Goal: Navigation & Orientation: Find specific page/section

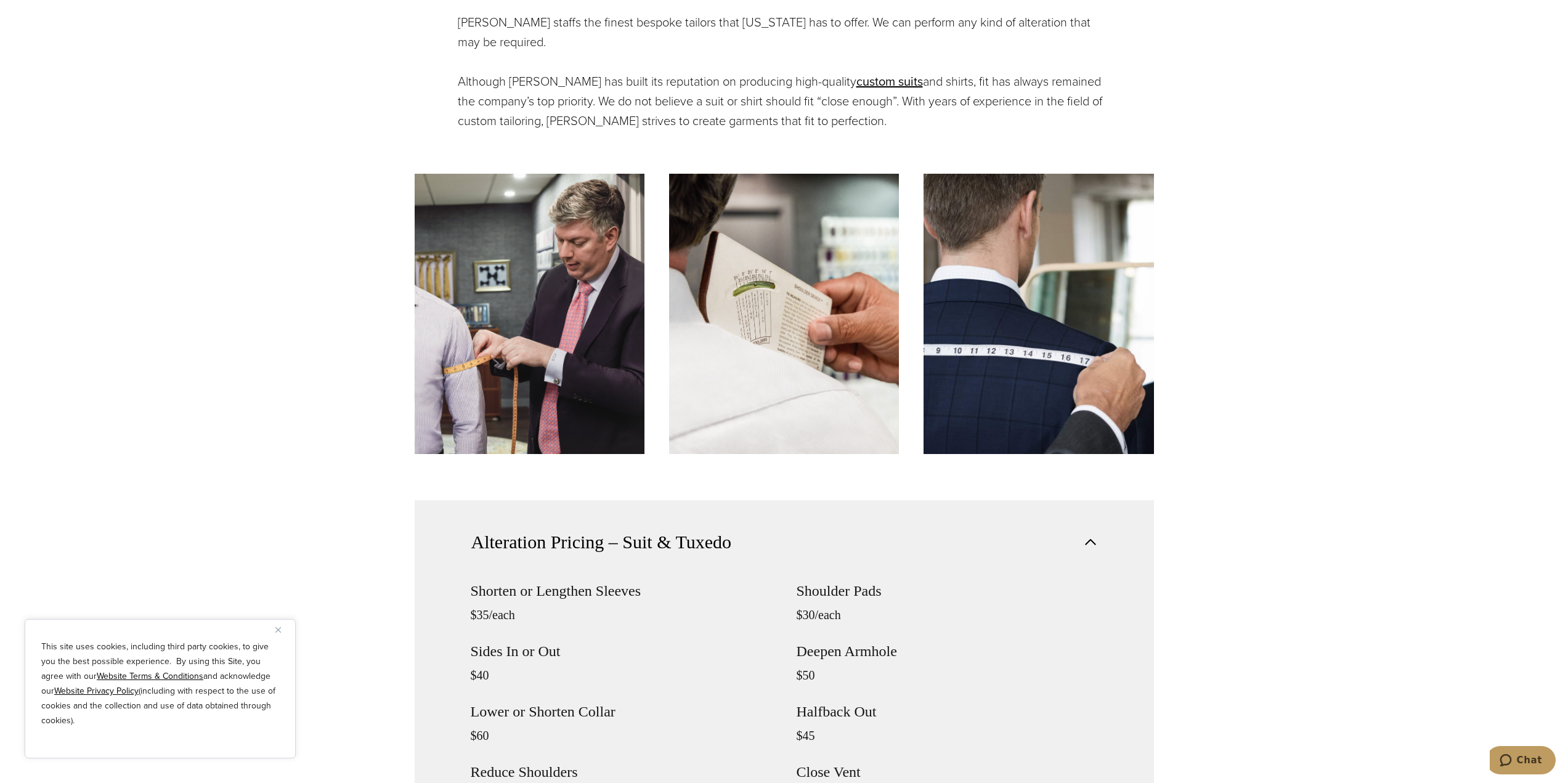
scroll to position [1479, 0]
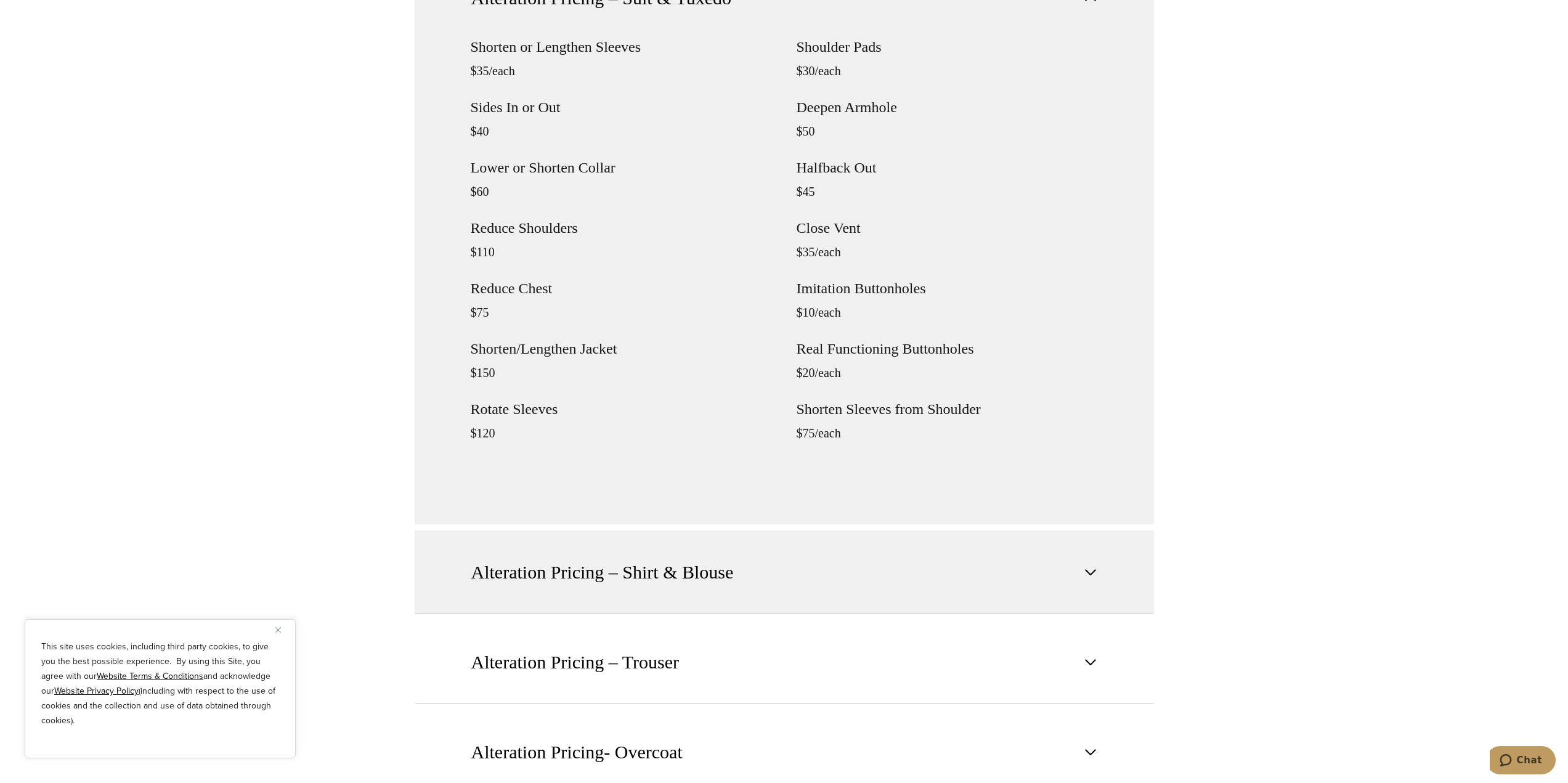
click at [943, 595] on button "Alteration Pricing – Shirt & Blouse" at bounding box center [784, 572] width 740 height 84
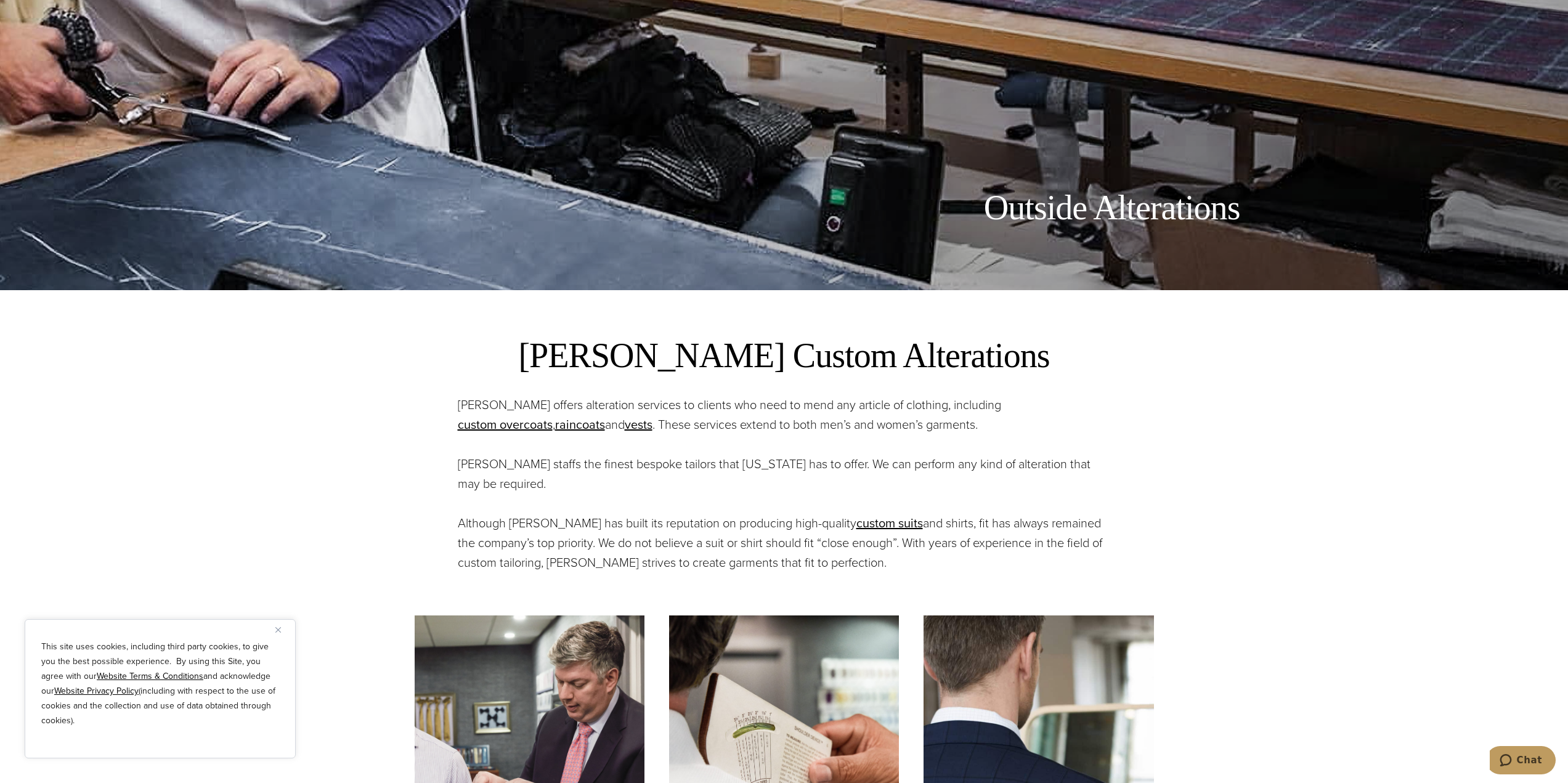
scroll to position [0, 0]
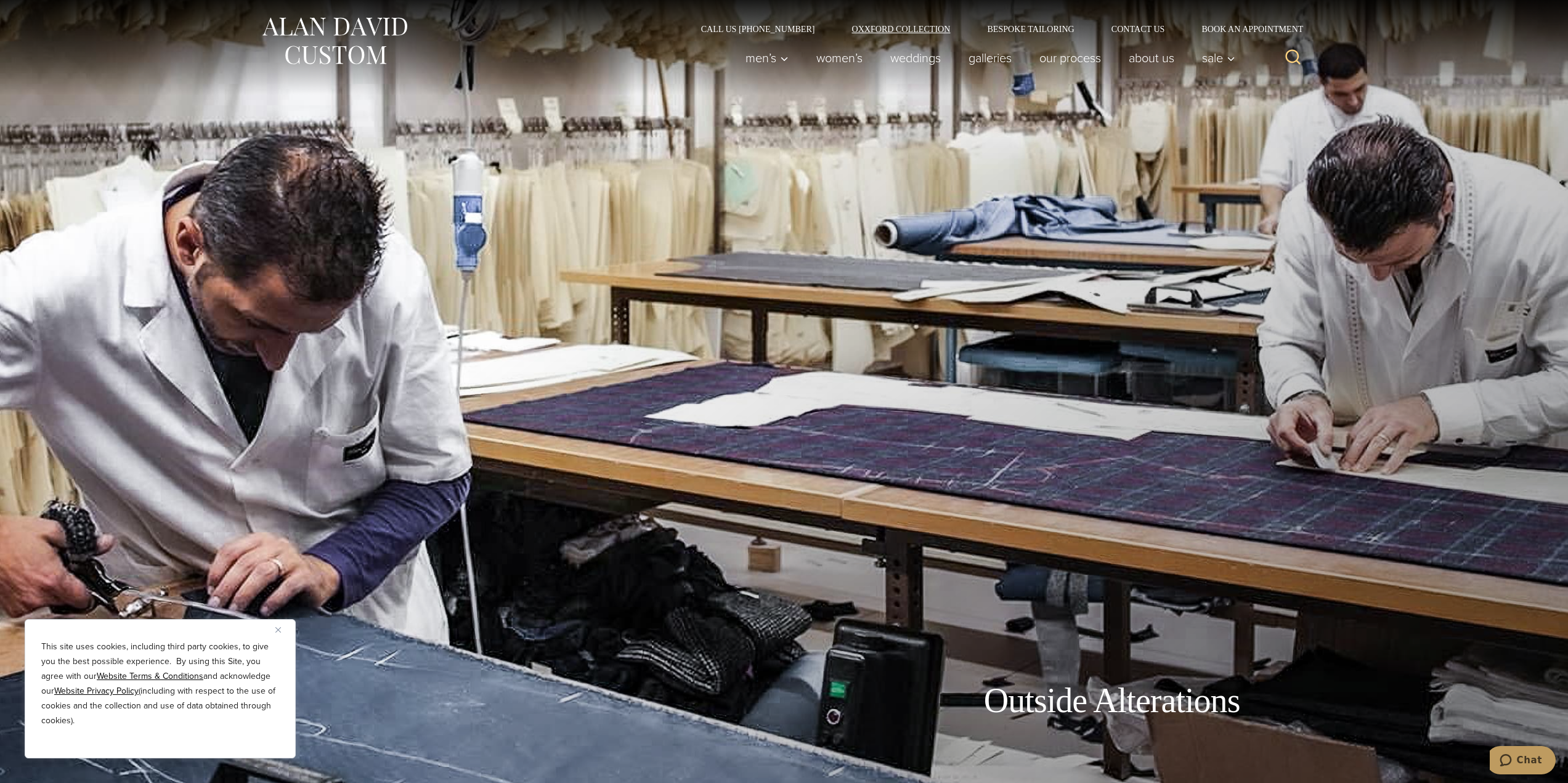
click at [900, 28] on link "Oxxford Collection" at bounding box center [900, 29] width 136 height 8
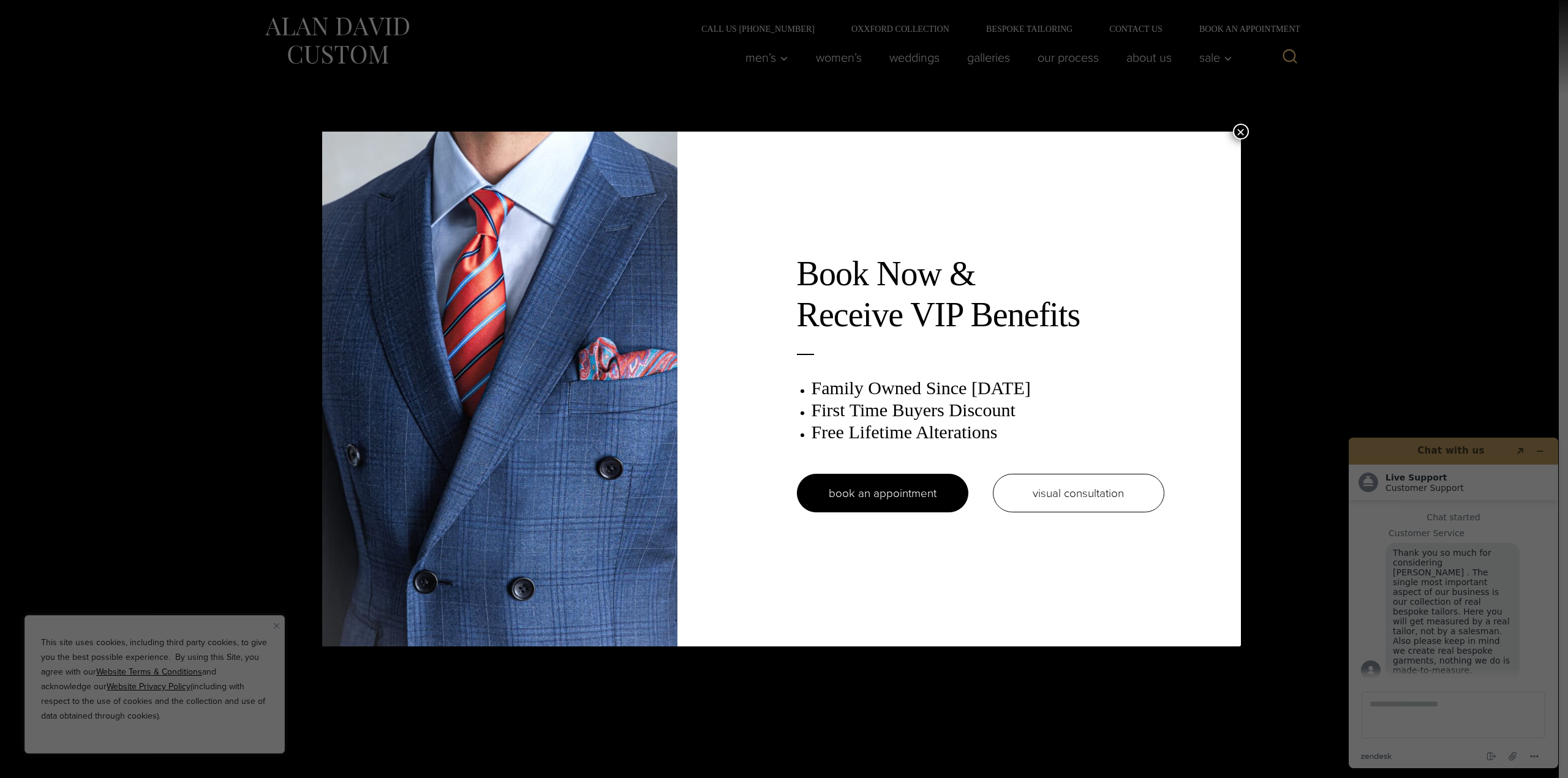
click at [1245, 134] on button "×" at bounding box center [1240, 131] width 16 height 16
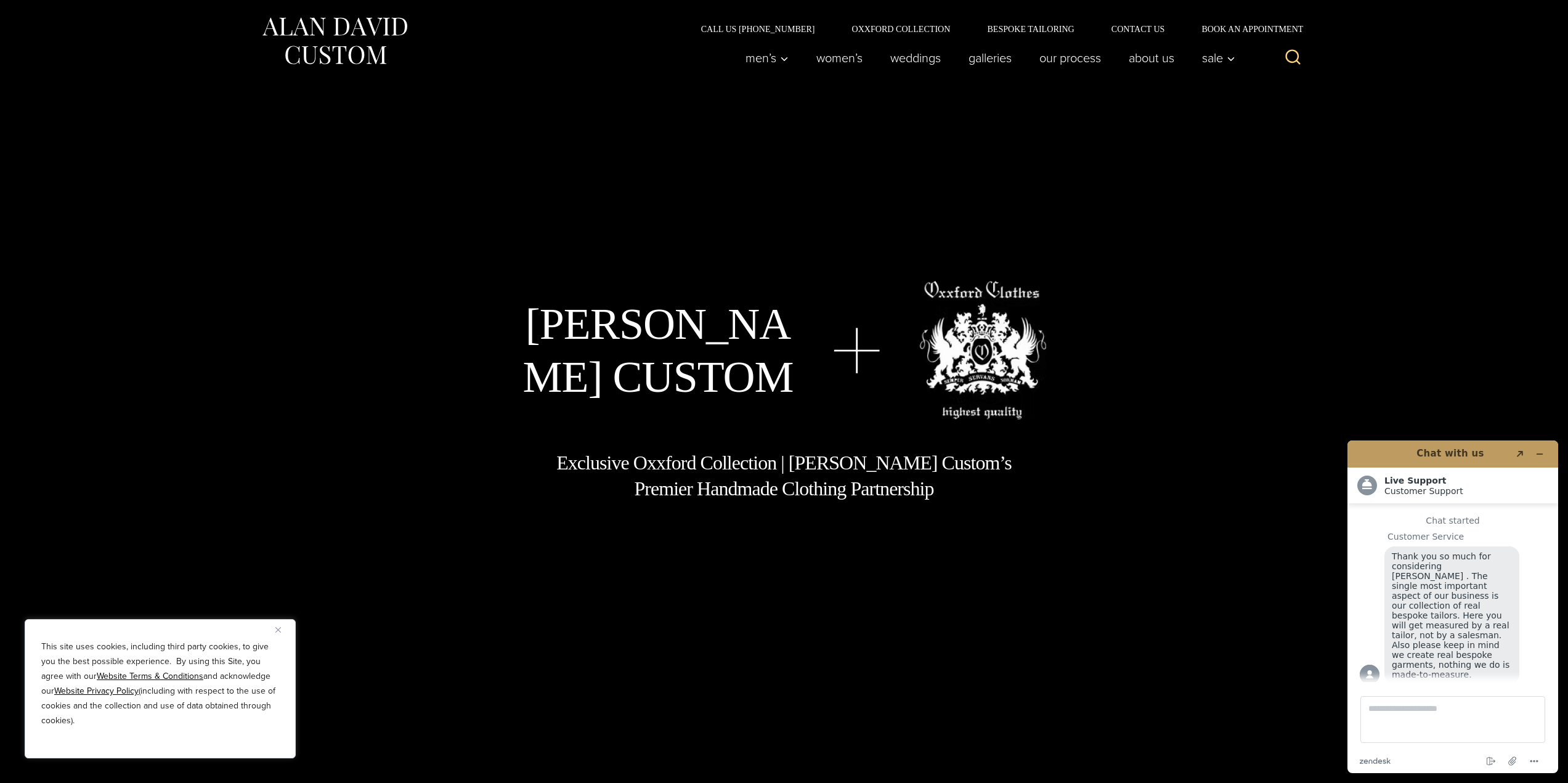
drag, startPoint x: 949, startPoint y: 164, endPoint x: 999, endPoint y: -30, distance: 200.3
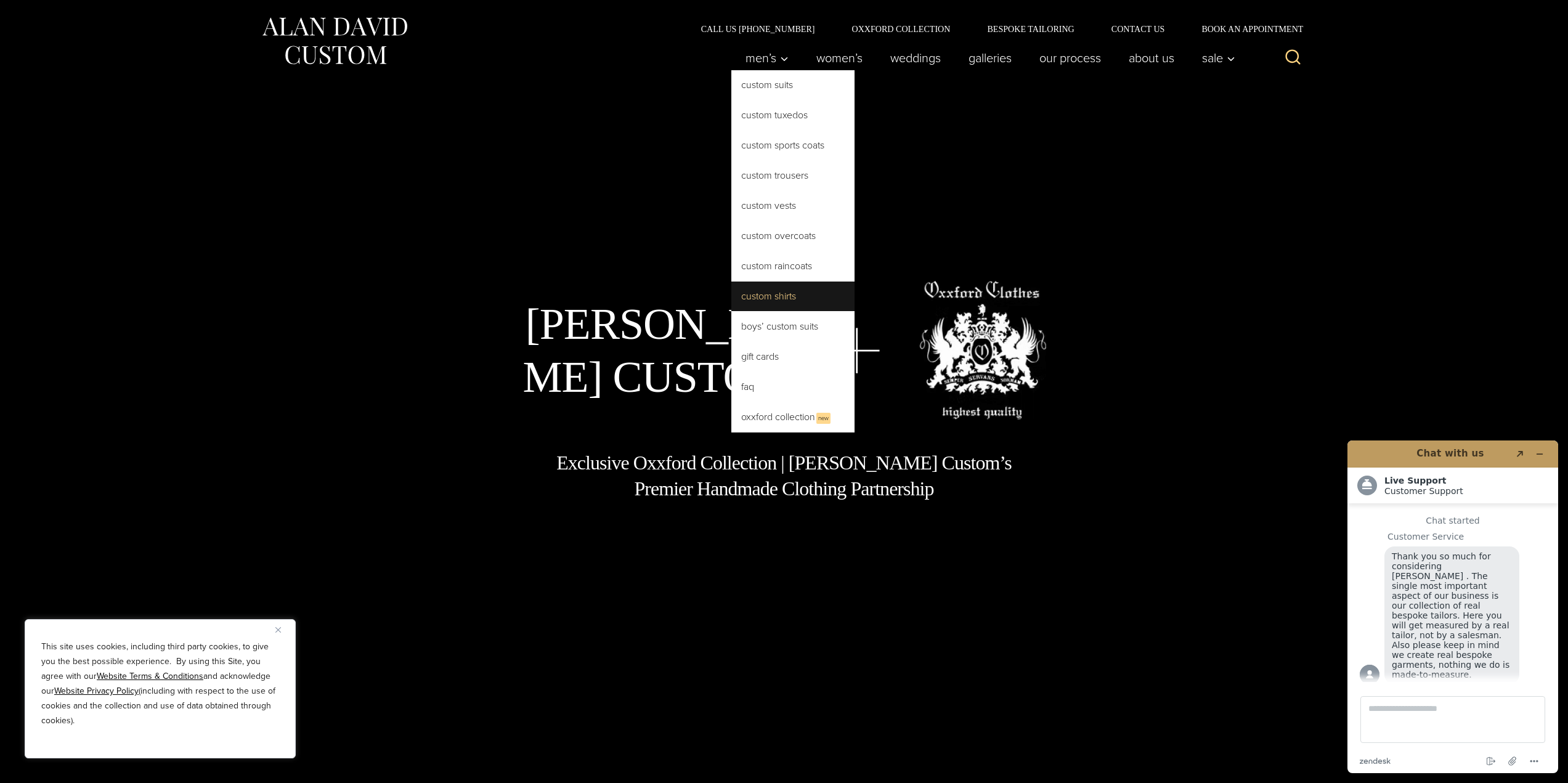
click at [781, 303] on link "Custom Shirts" at bounding box center [793, 296] width 123 height 30
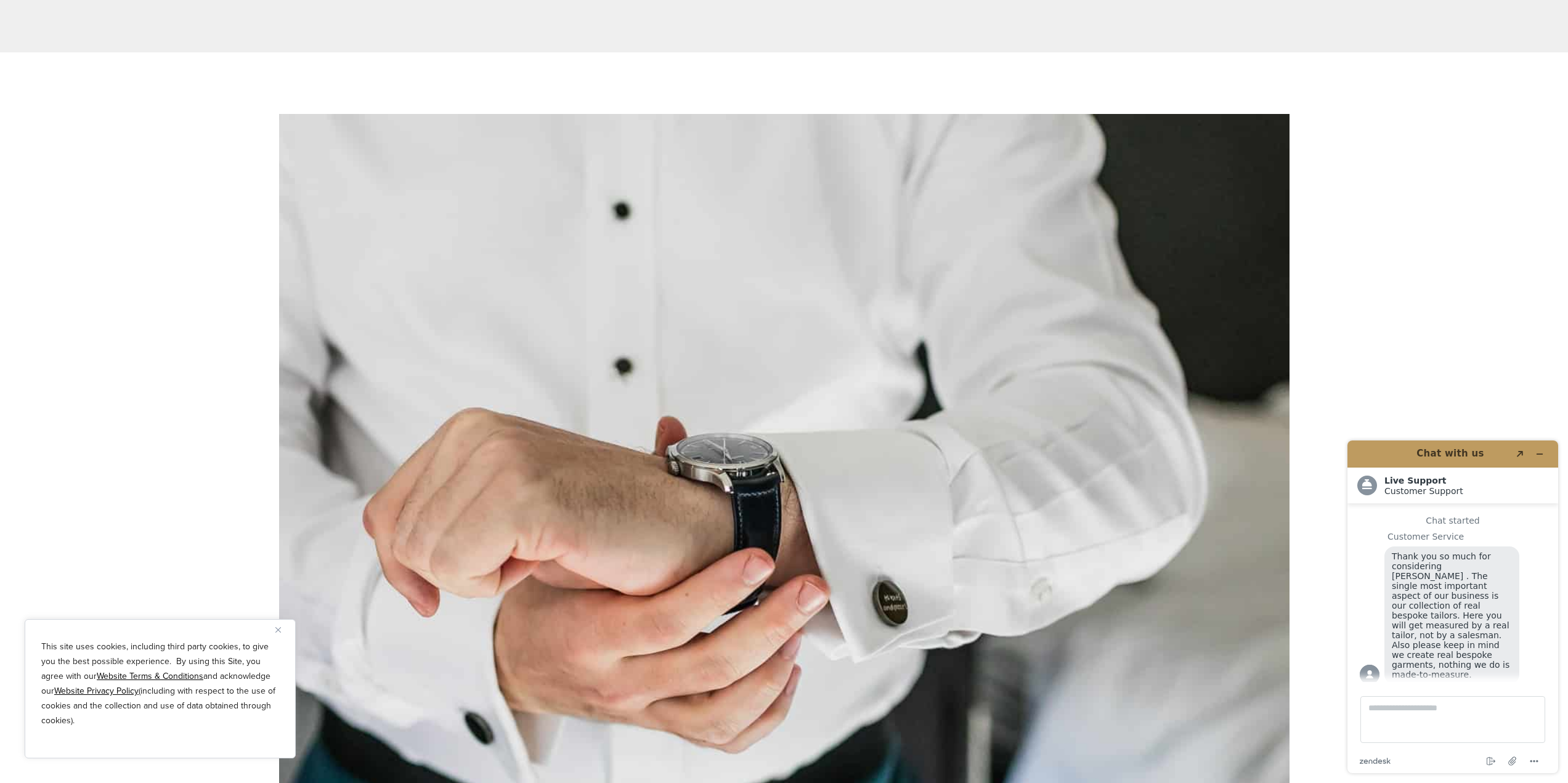
scroll to position [7088, 0]
